Goal: Navigation & Orientation: Find specific page/section

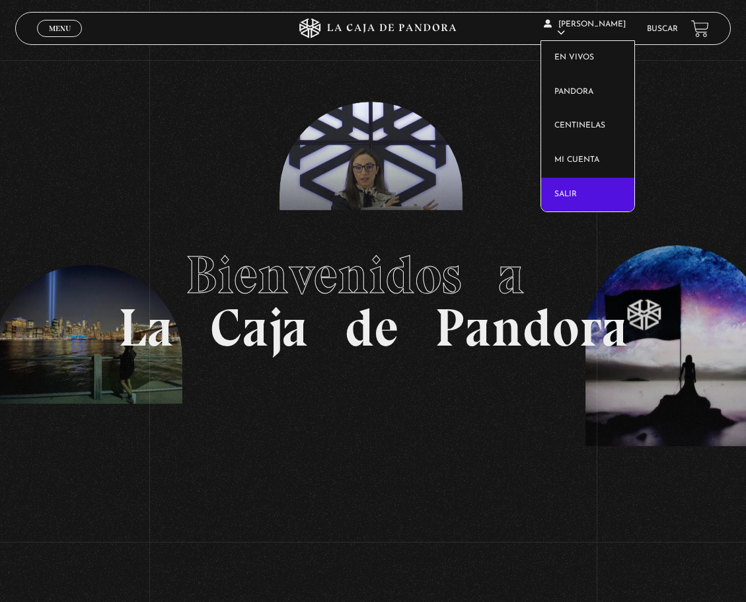
click at [578, 198] on link "Salir" at bounding box center [587, 195] width 92 height 34
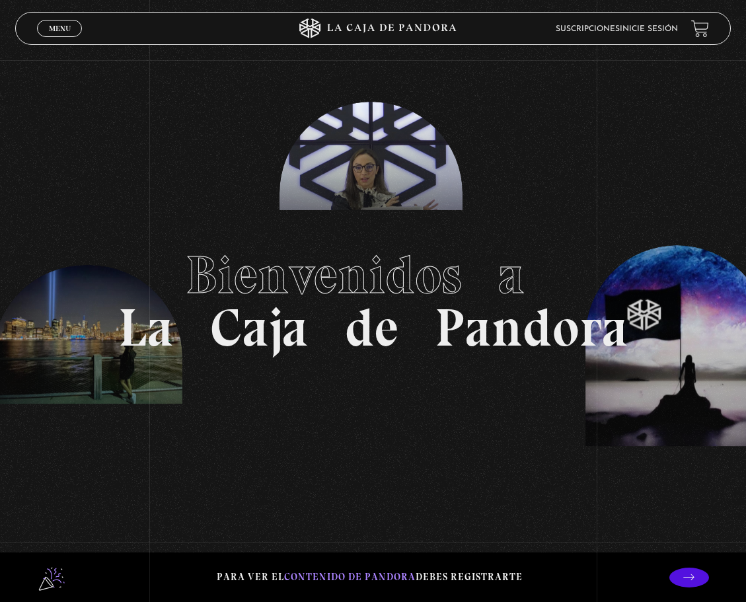
click at [67, 15] on div "Menu Cerrar" at bounding box center [149, 29] width 224 height 32
click at [68, 31] on span "Menu" at bounding box center [60, 28] width 22 height 8
